Goal: Information Seeking & Learning: Check status

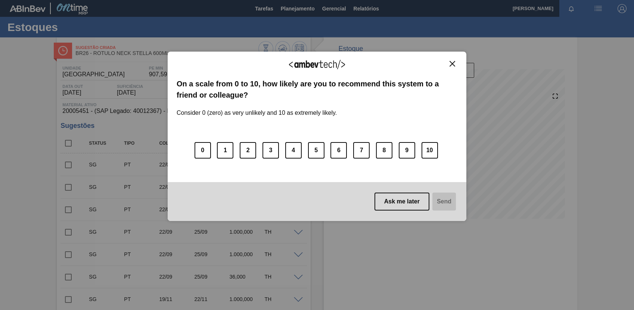
click at [451, 62] on img "Close" at bounding box center [453, 64] width 6 height 6
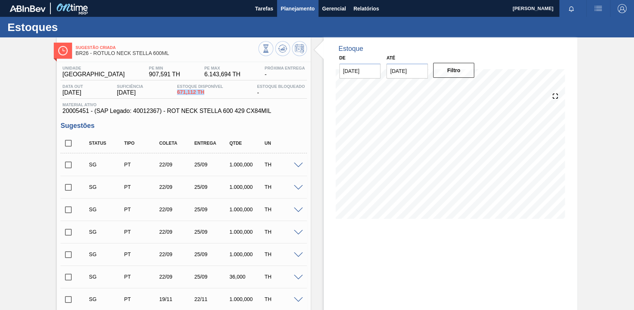
click at [291, 10] on span "Planejamento" at bounding box center [298, 8] width 34 height 9
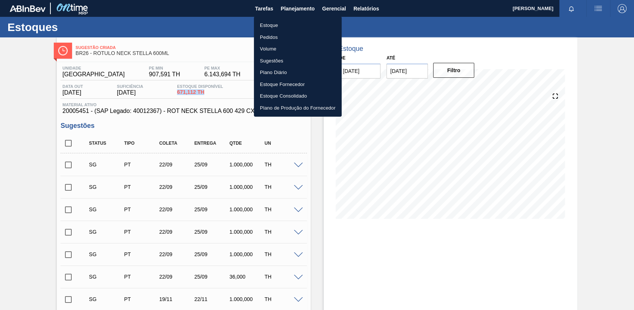
click at [293, 28] on li "Estoque" at bounding box center [298, 25] width 88 height 12
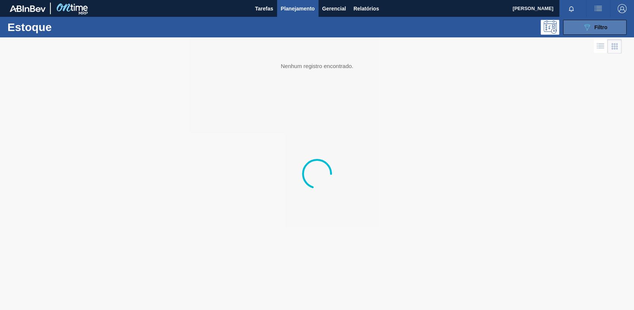
click at [588, 31] on icon "089F7B8B-B2A5-4AFE-B5C0-19BA573D28AC" at bounding box center [587, 27] width 9 height 9
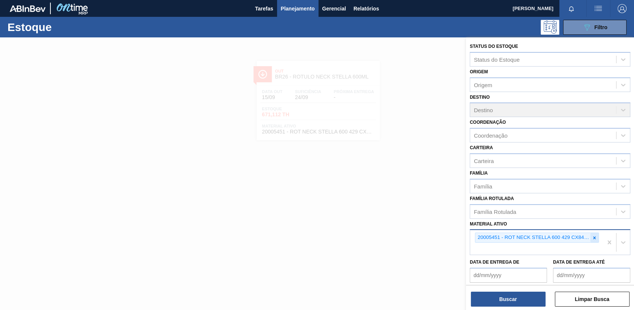
click at [596, 236] on div at bounding box center [595, 237] width 8 height 9
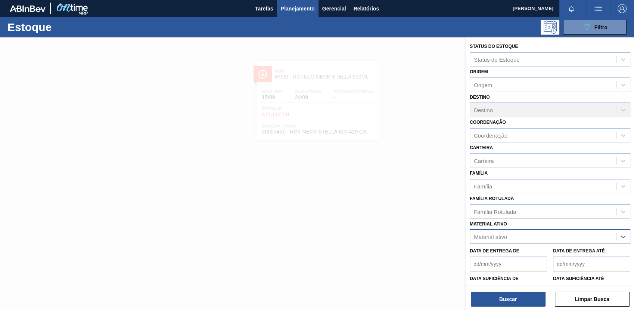
paste ativo "30007969"
type ativo "30007969"
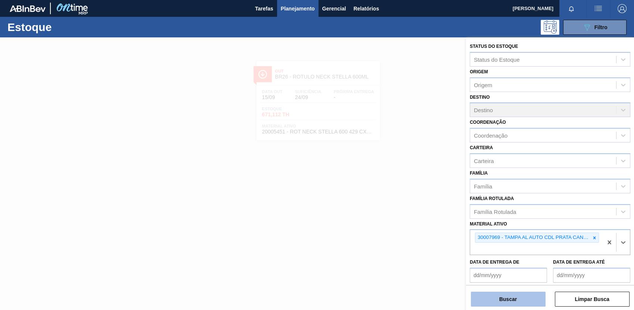
click at [485, 302] on button "Buscar" at bounding box center [508, 298] width 75 height 15
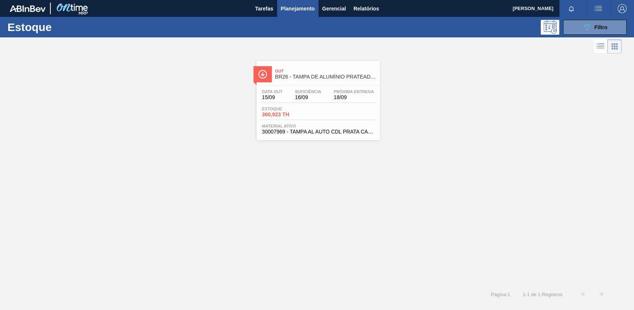
click at [339, 60] on link "Out BR26 - TAMPA DE ALUMÍNIO PRATEADA CANPACK CDL Data out 15/09 Suficiência 16…" at bounding box center [317, 97] width 133 height 85
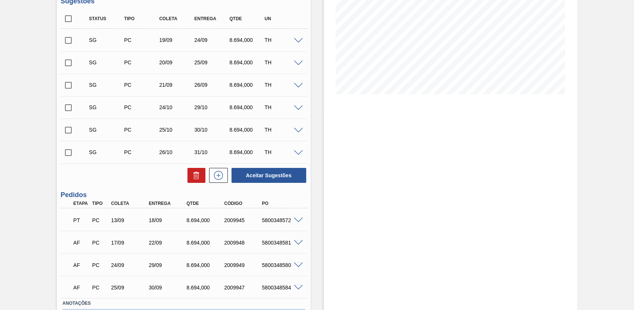
scroll to position [166, 0]
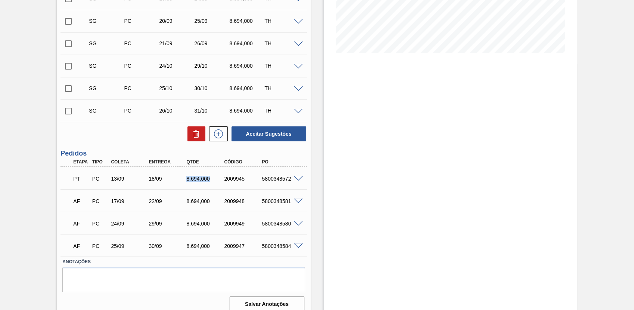
drag, startPoint x: 184, startPoint y: 180, endPoint x: 212, endPoint y: 180, distance: 28.4
click at [212, 180] on div "8.694,000" at bounding box center [201, 179] width 38 height 6
drag, startPoint x: 212, startPoint y: 180, endPoint x: 209, endPoint y: 191, distance: 11.2
click at [209, 190] on div "AF PC 17/09 22/09 8.694,000 2009948 5800348581 Material 30007969 - TAMPA AL AUT…" at bounding box center [184, 200] width 246 height 22
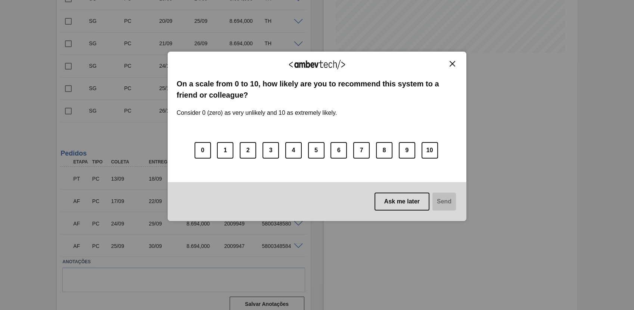
click at [453, 61] on img "Close" at bounding box center [453, 64] width 6 height 6
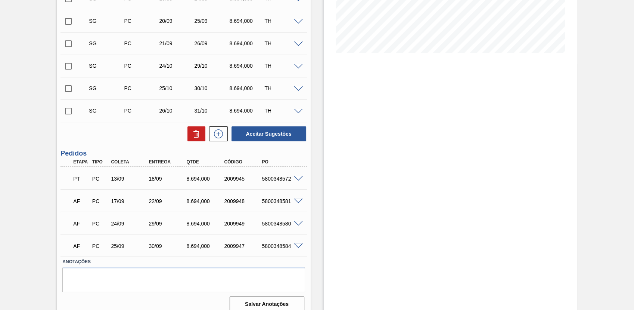
scroll to position [0, 0]
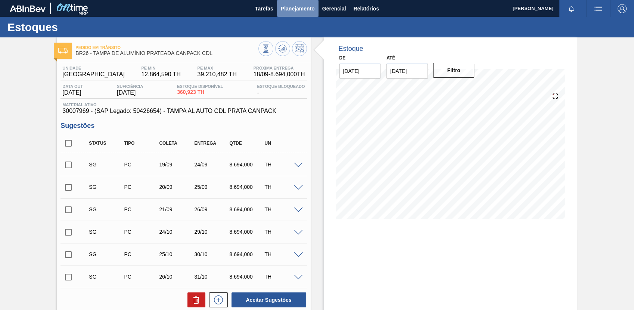
click at [291, 7] on span "Planejamento" at bounding box center [298, 8] width 34 height 9
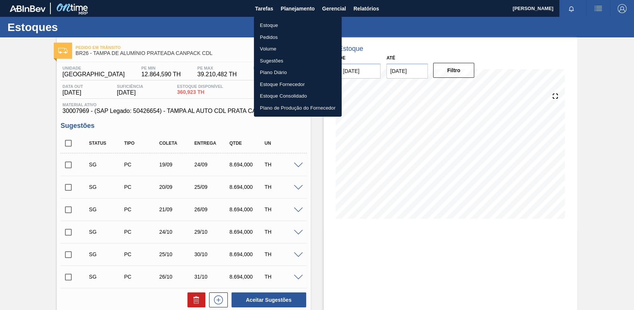
drag, startPoint x: 296, startPoint y: 25, endPoint x: 580, endPoint y: 19, distance: 284.0
click at [296, 25] on li "Estoque" at bounding box center [298, 25] width 88 height 12
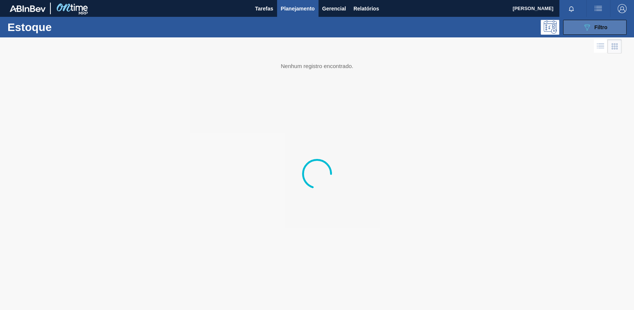
click at [601, 28] on span "Filtro" at bounding box center [601, 27] width 13 height 6
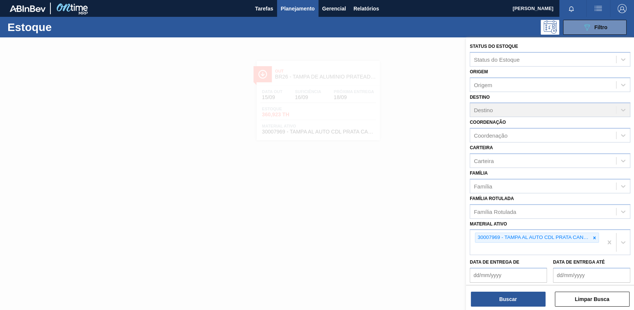
click at [595, 236] on icon at bounding box center [594, 237] width 5 height 5
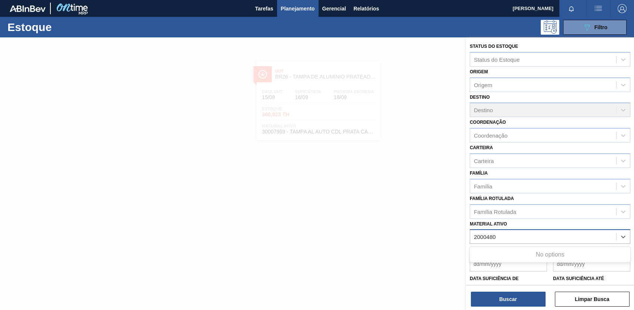
type ativo "20004808"
drag, startPoint x: 509, startPoint y: 231, endPoint x: 437, endPoint y: 241, distance: 72.3
click at [466, 241] on div "Status do Estoque Status do Estoque Origem Origem Destino Destino Coordenação C…" at bounding box center [550, 192] width 168 height 310
drag, startPoint x: 370, startPoint y: 127, endPoint x: 409, endPoint y: 121, distance: 39.3
click at [370, 127] on div at bounding box center [317, 192] width 634 height 310
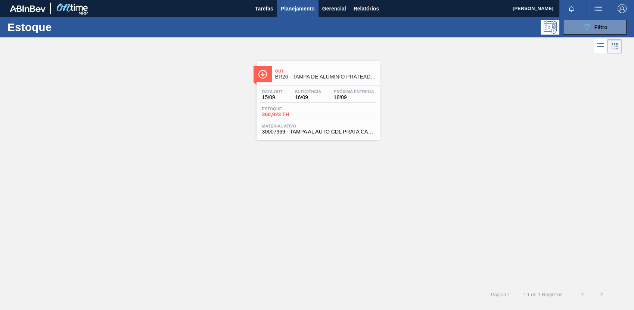
click at [309, 118] on div "Estoque 360,923 TH" at bounding box center [318, 112] width 116 height 13
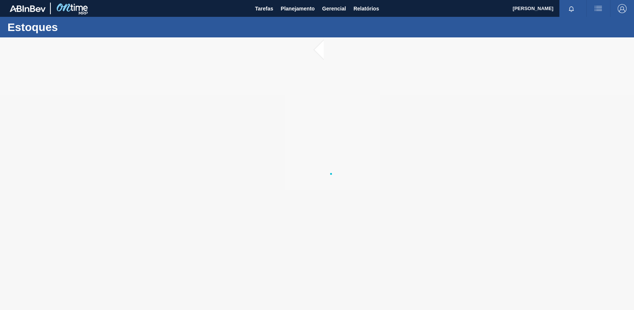
drag, startPoint x: 344, startPoint y: 145, endPoint x: 300, endPoint y: 154, distance: 44.3
click at [296, 179] on div at bounding box center [317, 173] width 634 height 272
drag, startPoint x: 301, startPoint y: 151, endPoint x: 319, endPoint y: 223, distance: 75.0
click at [319, 224] on div at bounding box center [317, 173] width 634 height 272
click at [334, 169] on div at bounding box center [317, 173] width 634 height 272
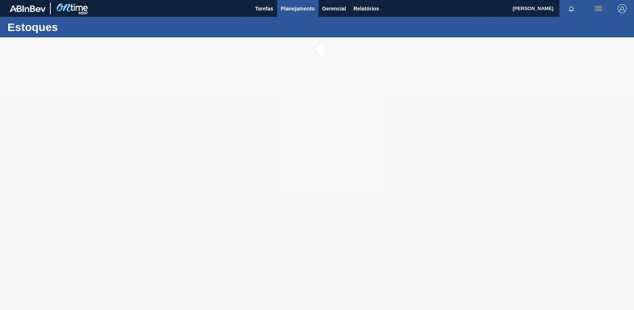
click at [300, 8] on span "Planejamento" at bounding box center [298, 8] width 34 height 9
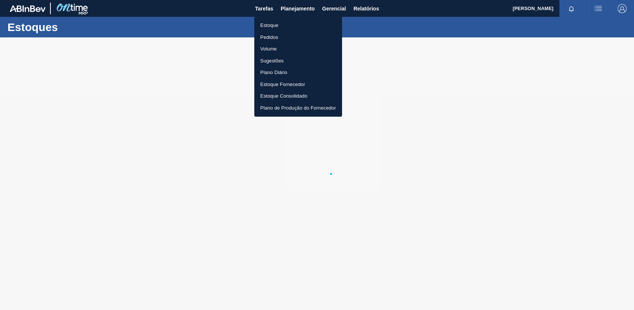
click at [307, 24] on li "Estoque" at bounding box center [298, 25] width 88 height 12
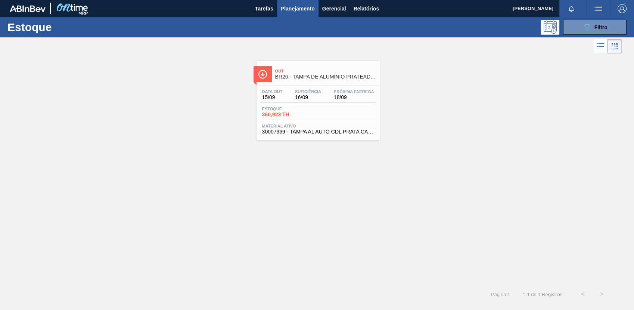
click at [353, 121] on div "Data out 15/09 Suficiência 16/09 Próxima Entrega 18/09 Estoque 360,923 TH Mater…" at bounding box center [318, 111] width 123 height 51
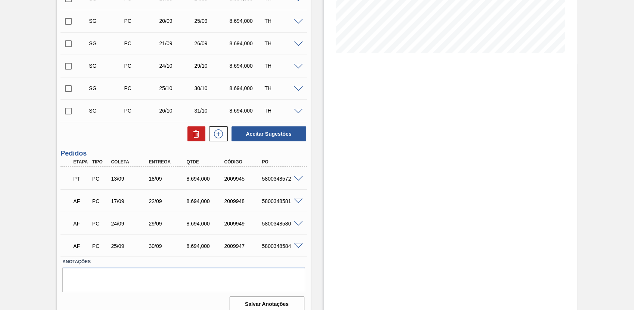
scroll to position [174, 0]
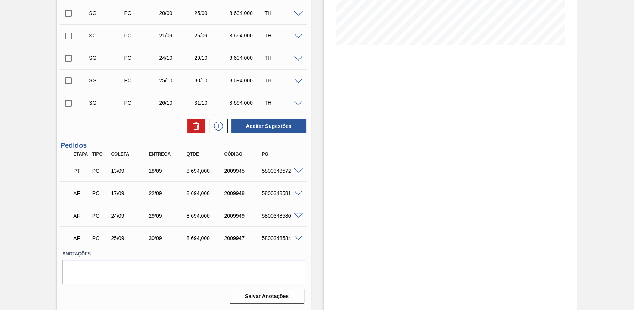
click at [295, 173] on span at bounding box center [298, 171] width 9 height 6
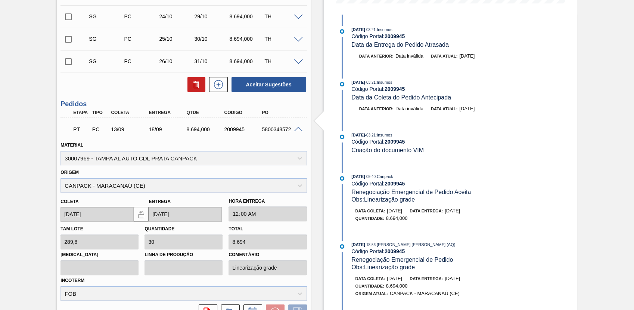
scroll to position [257, 0]
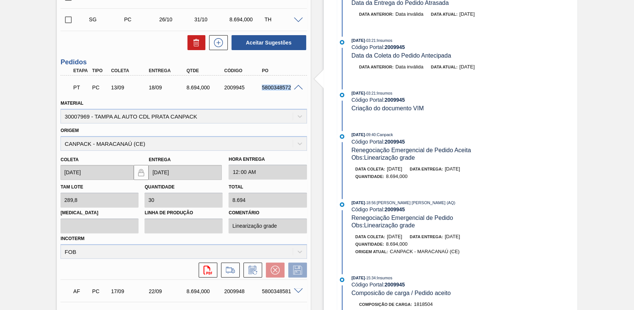
drag, startPoint x: 262, startPoint y: 84, endPoint x: 290, endPoint y: 85, distance: 28.8
click at [290, 85] on div "PT PC 13/09 18/09 8.694,000 2009945 5800348572" at bounding box center [181, 86] width 226 height 15
copy div "5800348572"
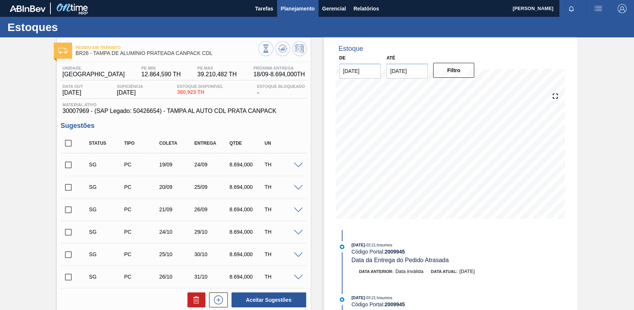
click at [288, 13] on button "Planejamento" at bounding box center [297, 8] width 41 height 17
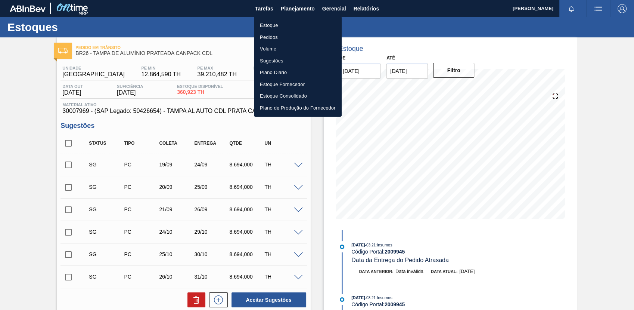
click at [293, 22] on li "Estoque" at bounding box center [298, 25] width 88 height 12
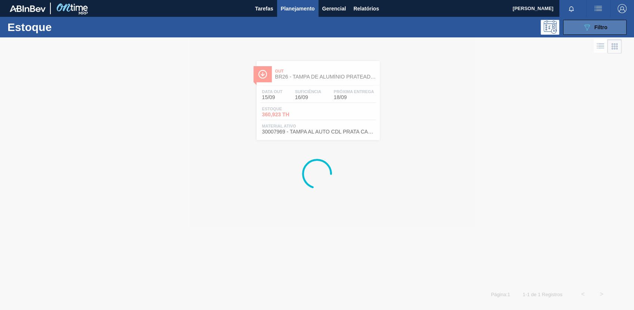
click at [575, 27] on button "089F7B8B-B2A5-4AFE-B5C0-19BA573D28AC Filtro" at bounding box center [595, 27] width 64 height 15
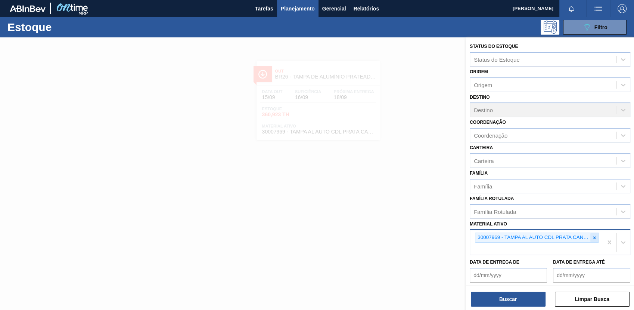
click at [595, 239] on icon at bounding box center [594, 237] width 5 height 5
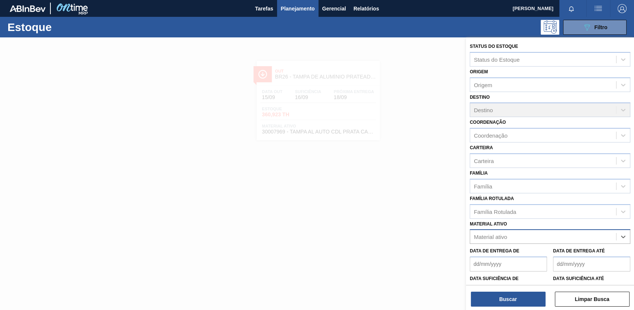
paste ativo "30003188"
type ativo "30003188"
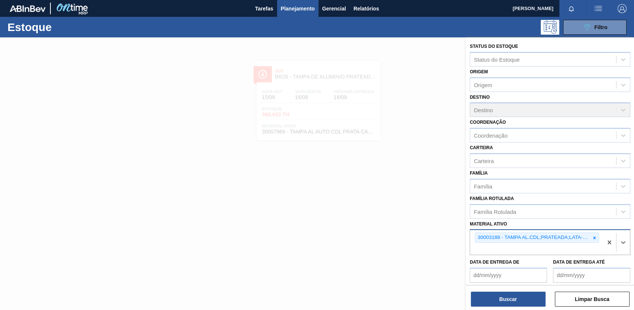
click at [503, 290] on div "Buscar Limpar Busca" at bounding box center [550, 295] width 168 height 21
click at [507, 302] on button "Buscar" at bounding box center [508, 298] width 75 height 15
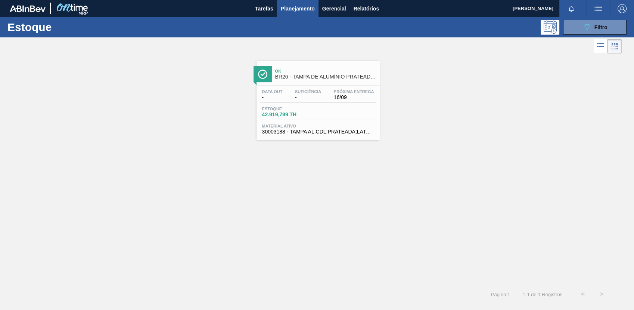
click at [311, 89] on span "Suficiência" at bounding box center [308, 91] width 26 height 4
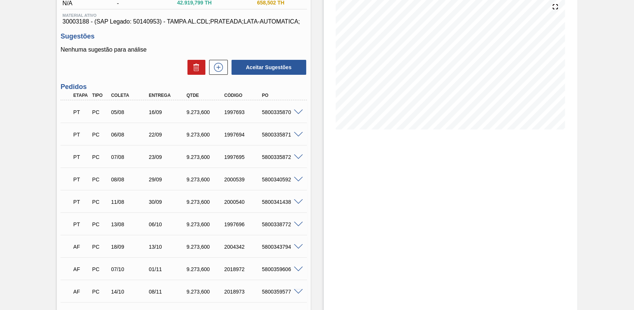
scroll to position [48, 0]
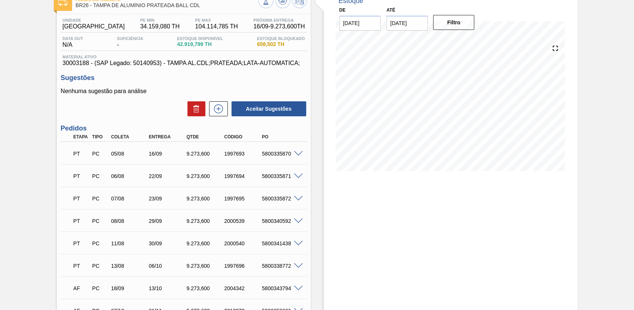
click at [297, 160] on div "PT PC 05/08 16/09 9.273,600 1997693 5800335870" at bounding box center [184, 152] width 246 height 19
click at [299, 153] on span at bounding box center [298, 154] width 9 height 6
type input "Reagenda Bia 11/08"
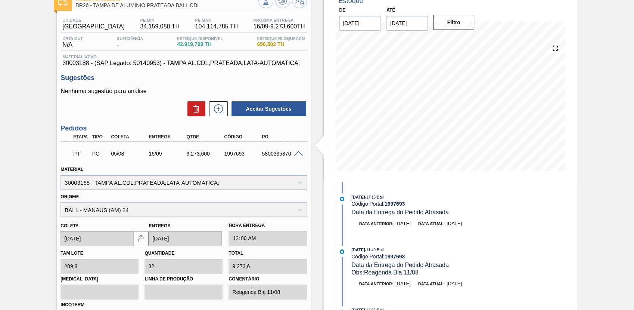
click at [487, 232] on div "[DATE] 17:15 : Ball Código Portal: 1997693 Data da Entrega do Pedido Atrasada D…" at bounding box center [433, 213] width 192 height 41
